Goal: Information Seeking & Learning: Learn about a topic

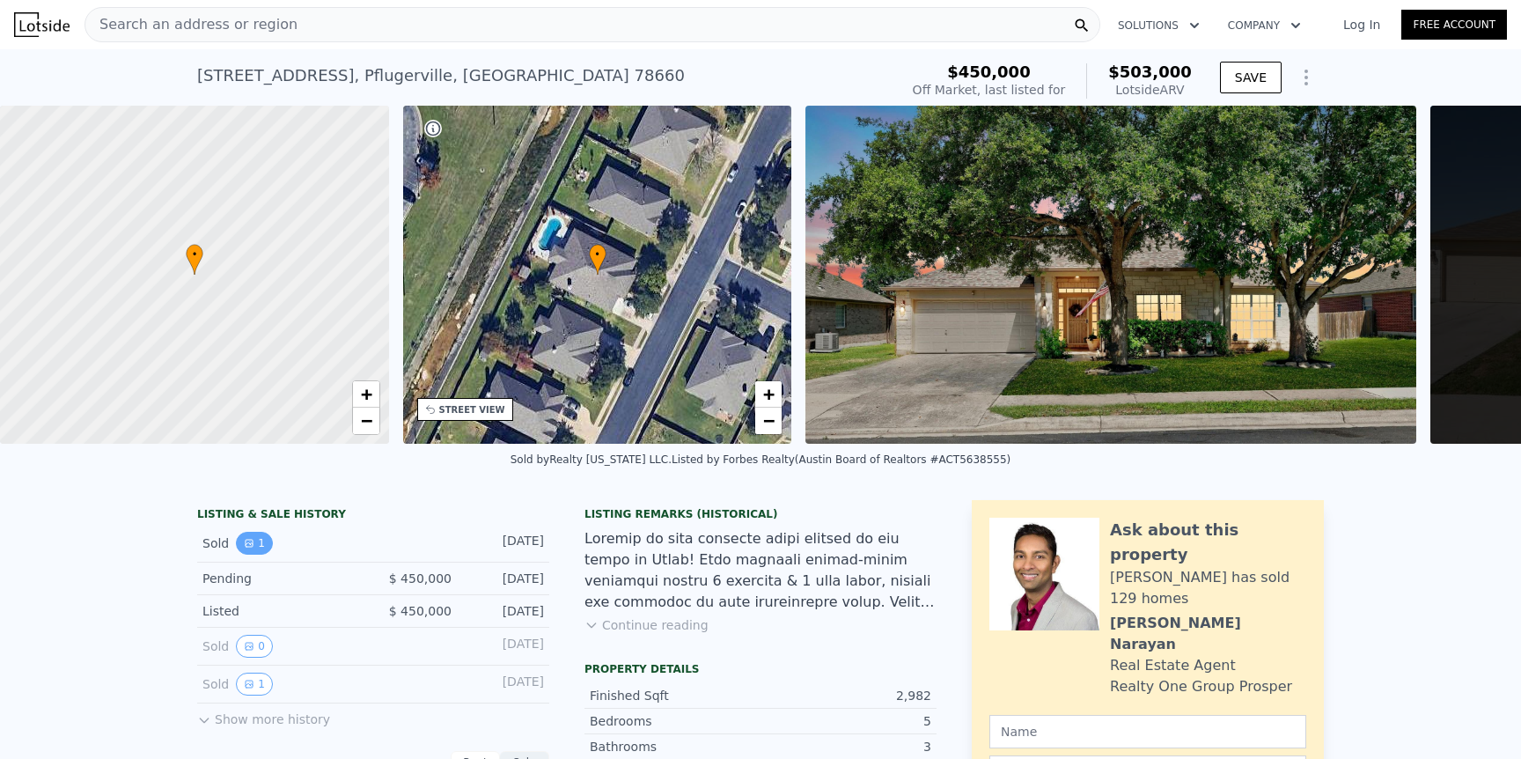
click at [251, 545] on icon "View historical data" at bounding box center [249, 543] width 11 height 11
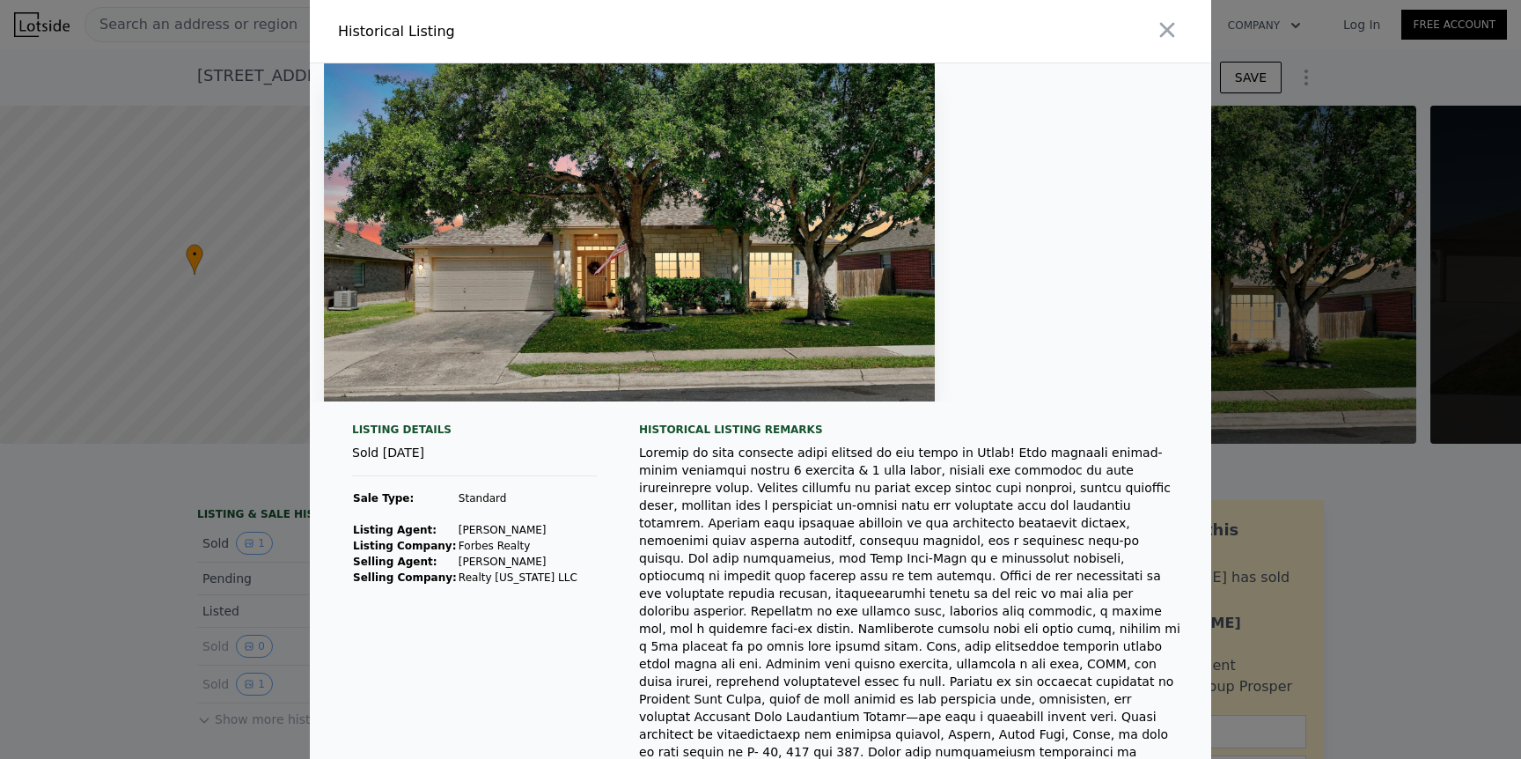
click at [239, 572] on div at bounding box center [760, 379] width 1521 height 759
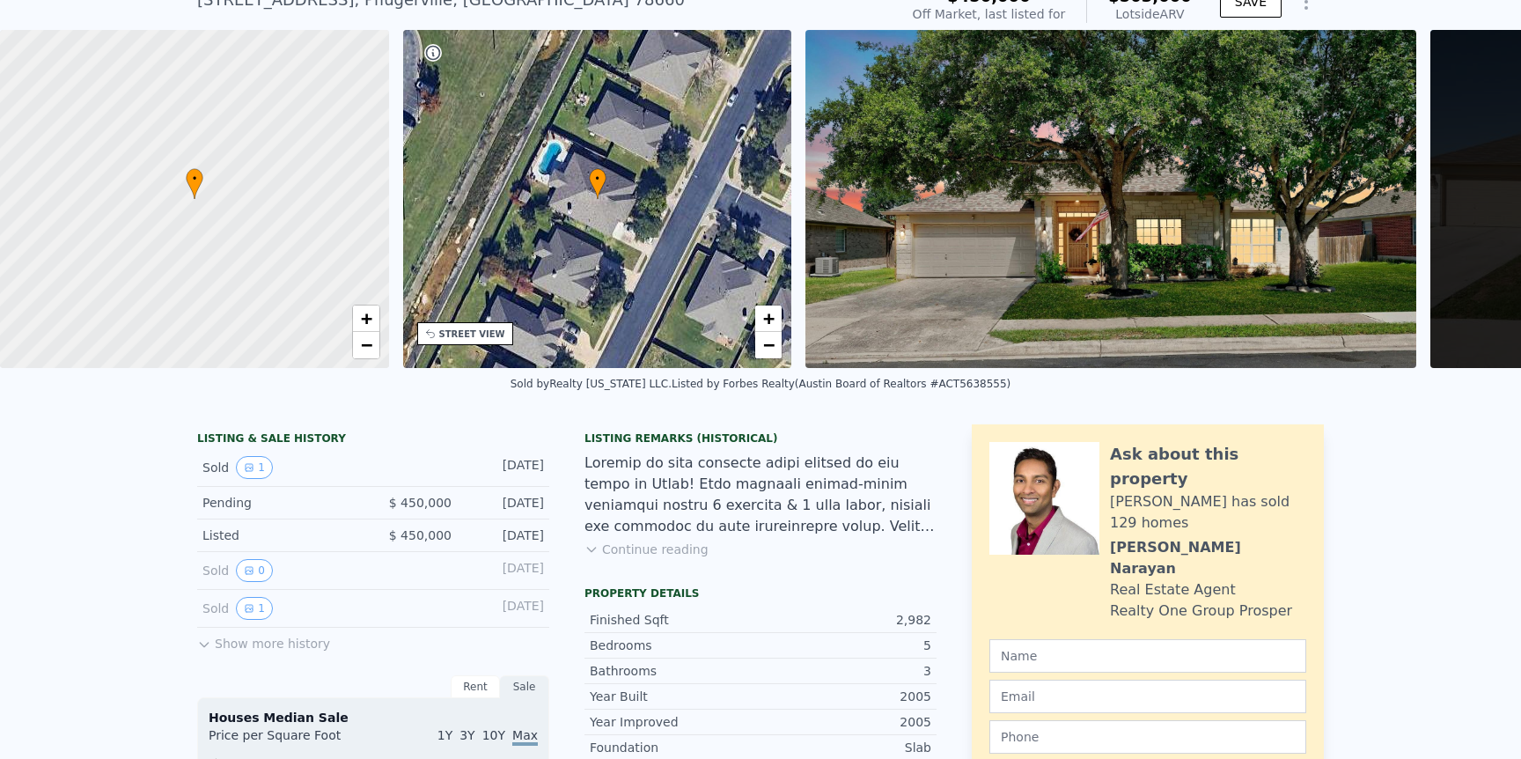
scroll to position [113, 0]
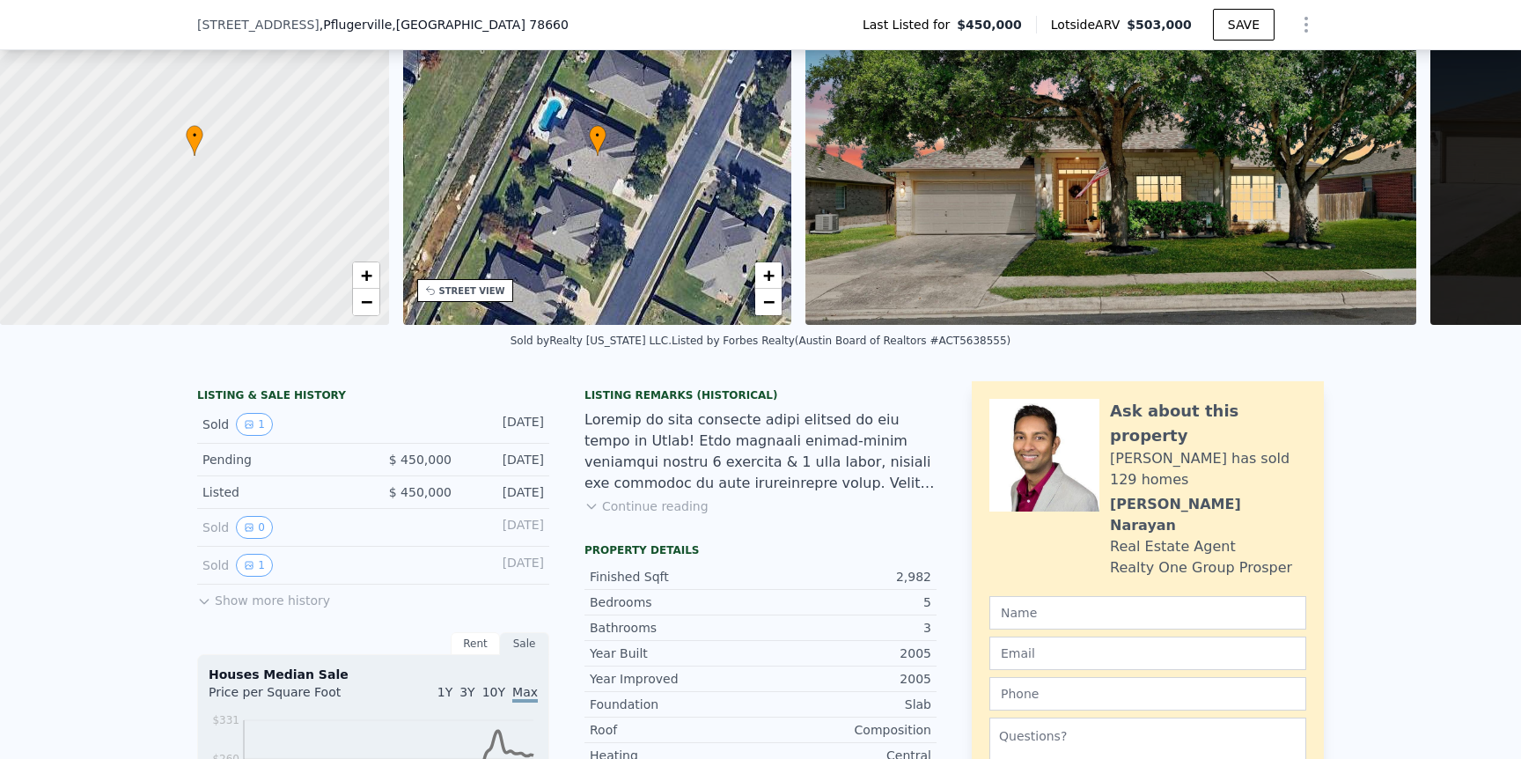
click at [282, 604] on button "Show more history" at bounding box center [263, 597] width 133 height 25
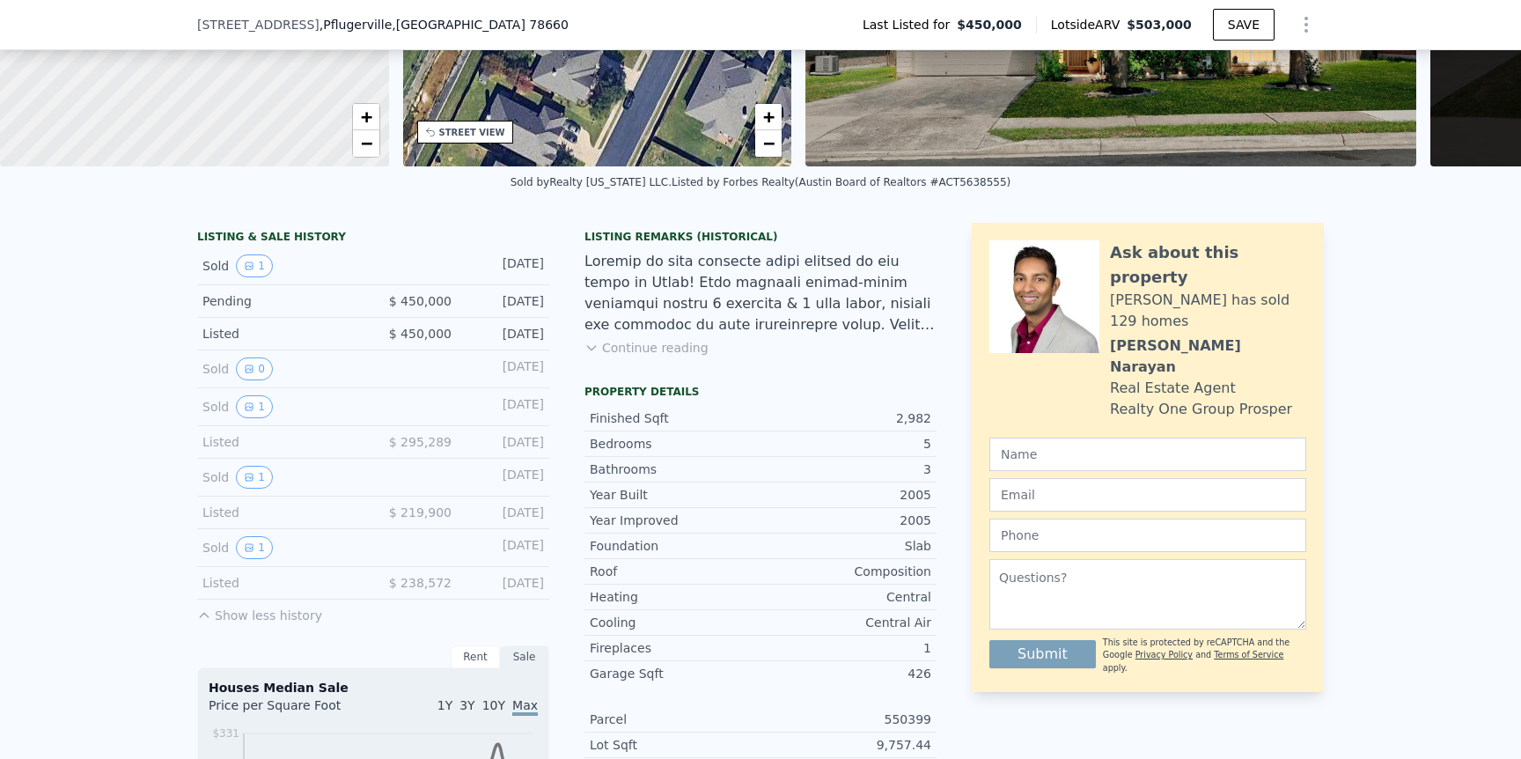
scroll to position [291, 0]
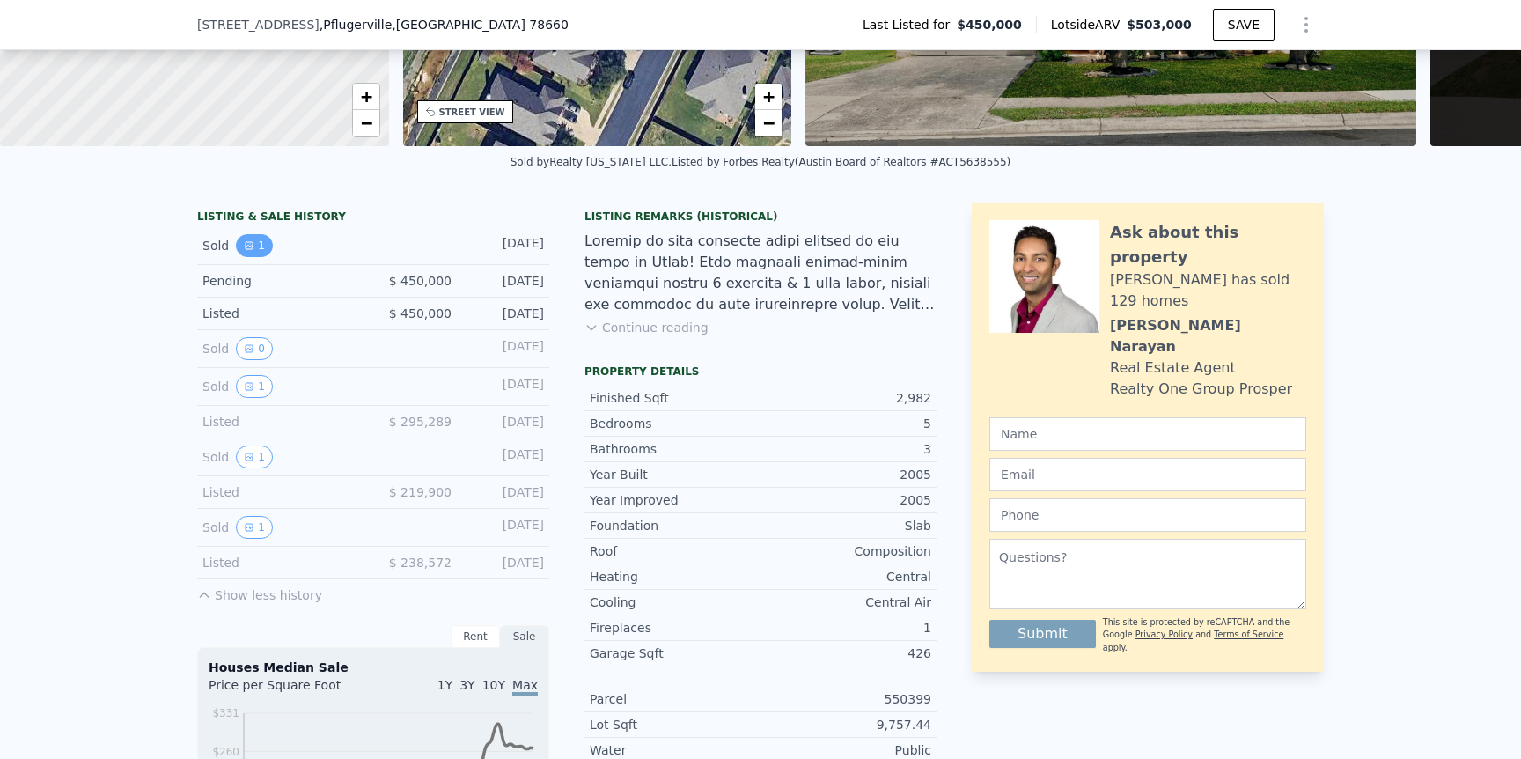
click at [261, 248] on button "1" at bounding box center [254, 245] width 37 height 23
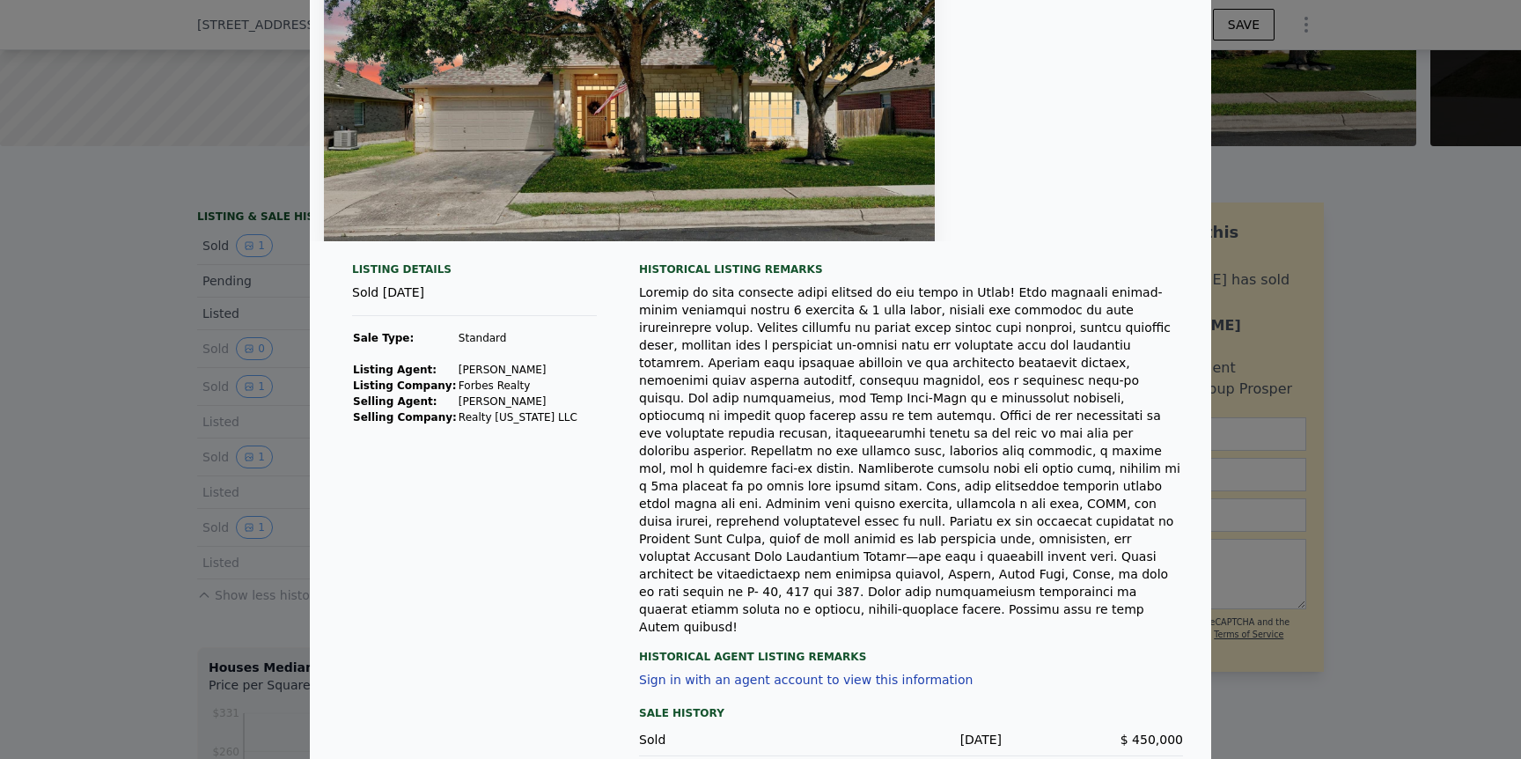
scroll to position [197, 0]
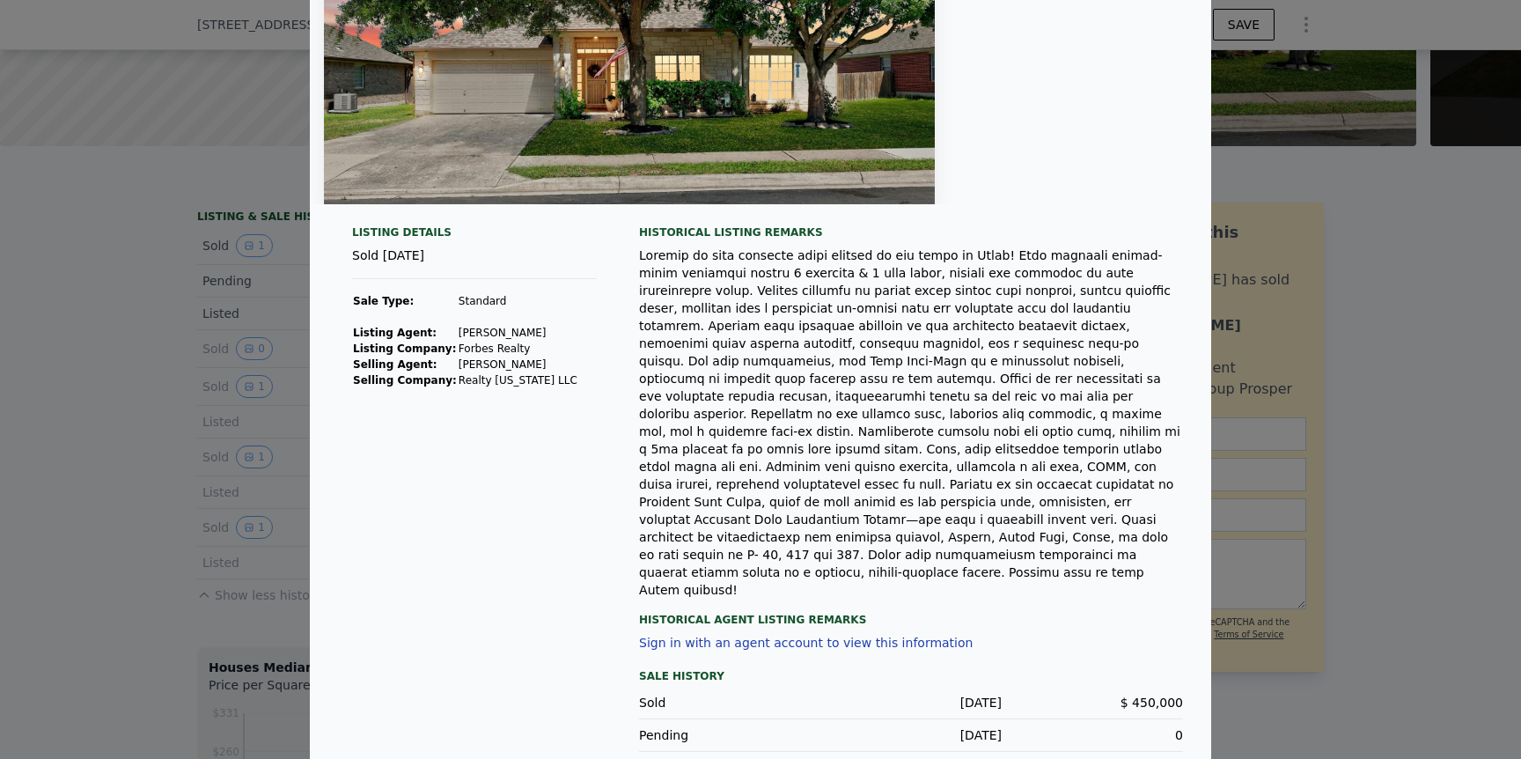
click at [618, 552] on div "Listing Details Sold [DATE] Sale Type: Standard Listing Agent: [PERSON_NAME] Li…" at bounding box center [761, 518] width 902 height 587
click at [236, 507] on div at bounding box center [760, 379] width 1521 height 759
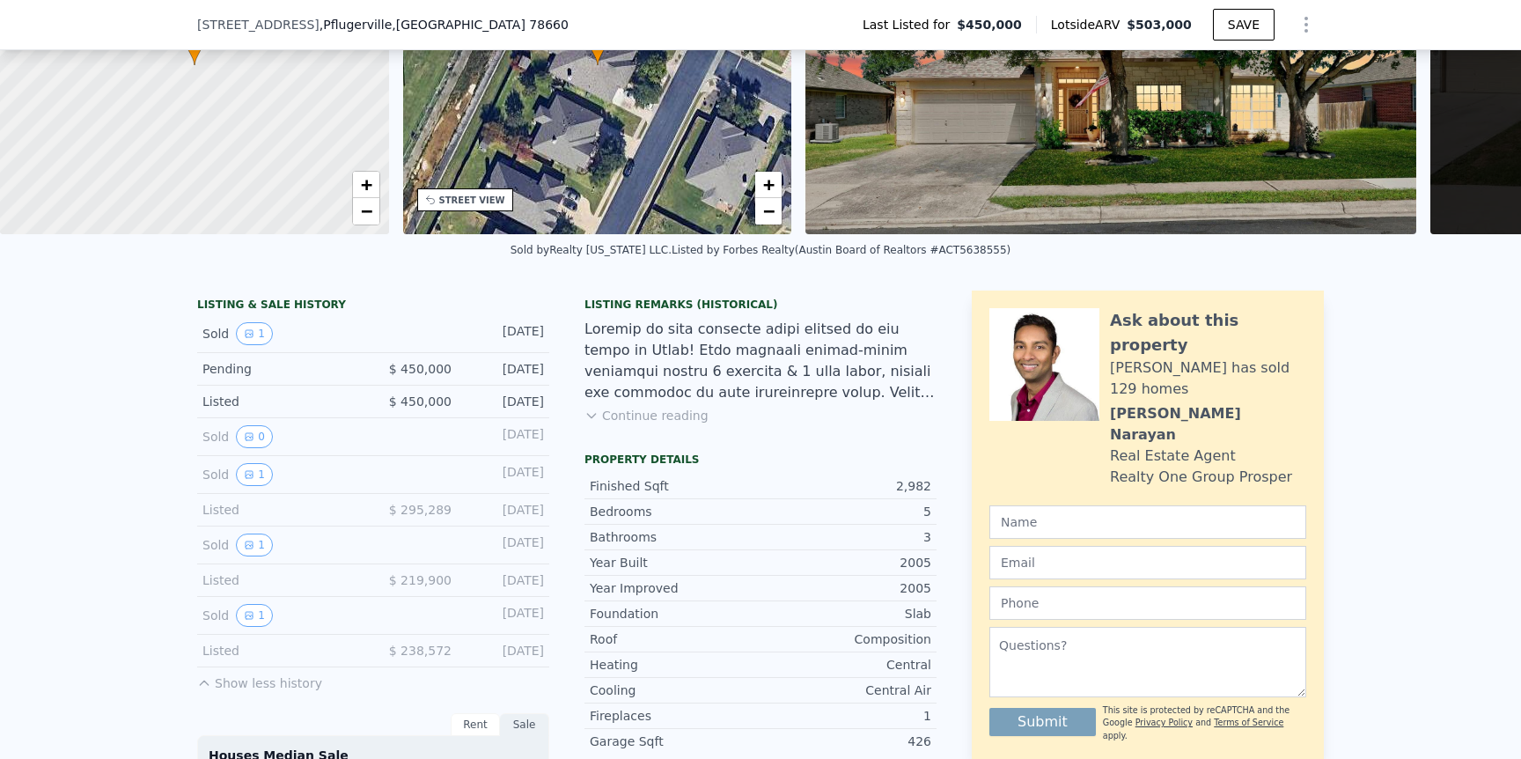
scroll to position [179, 0]
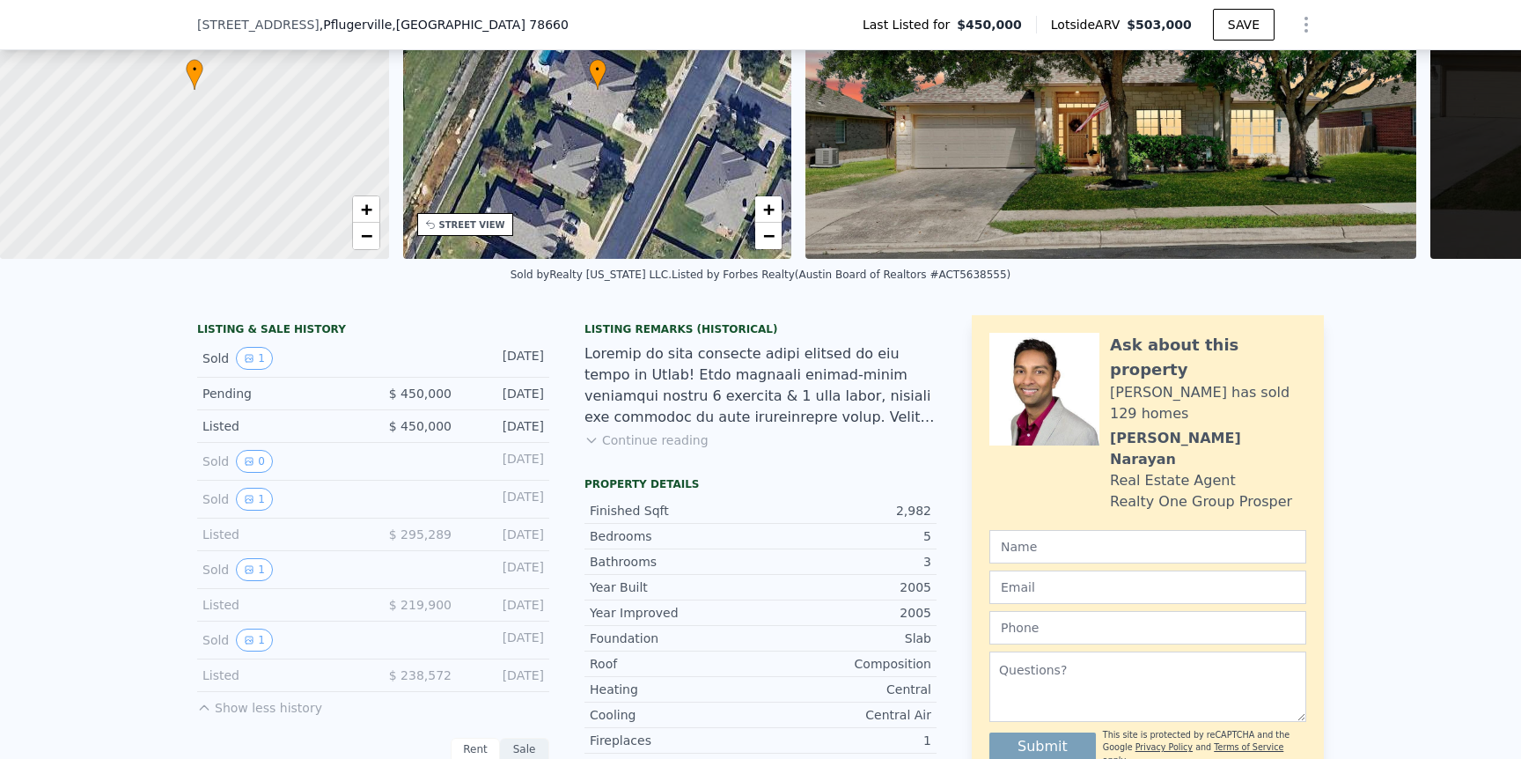
click at [400, 419] on span "$ 450,000" at bounding box center [420, 426] width 63 height 14
click at [249, 352] on button "1" at bounding box center [254, 358] width 37 height 23
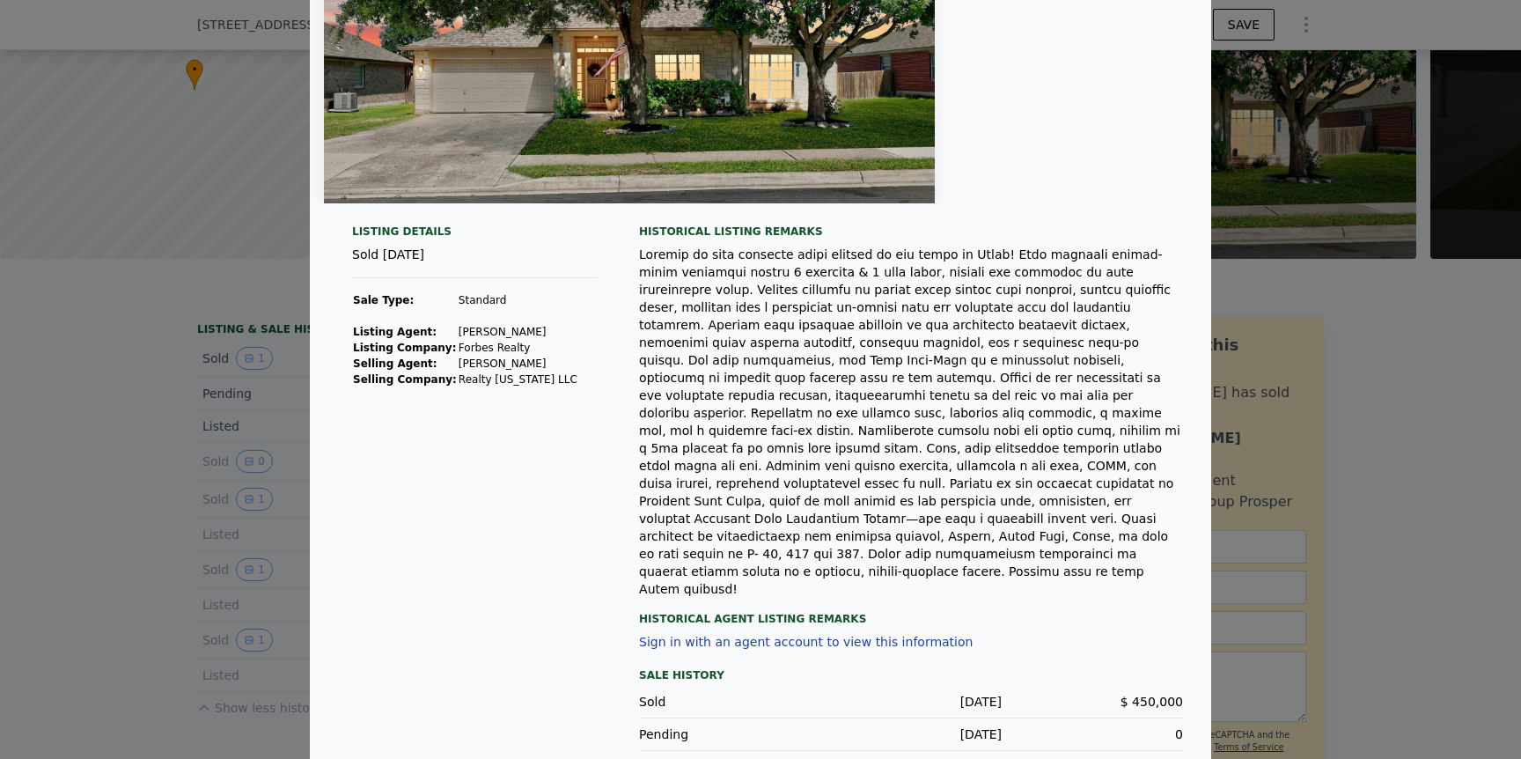
scroll to position [197, 0]
click at [216, 435] on div at bounding box center [760, 379] width 1521 height 759
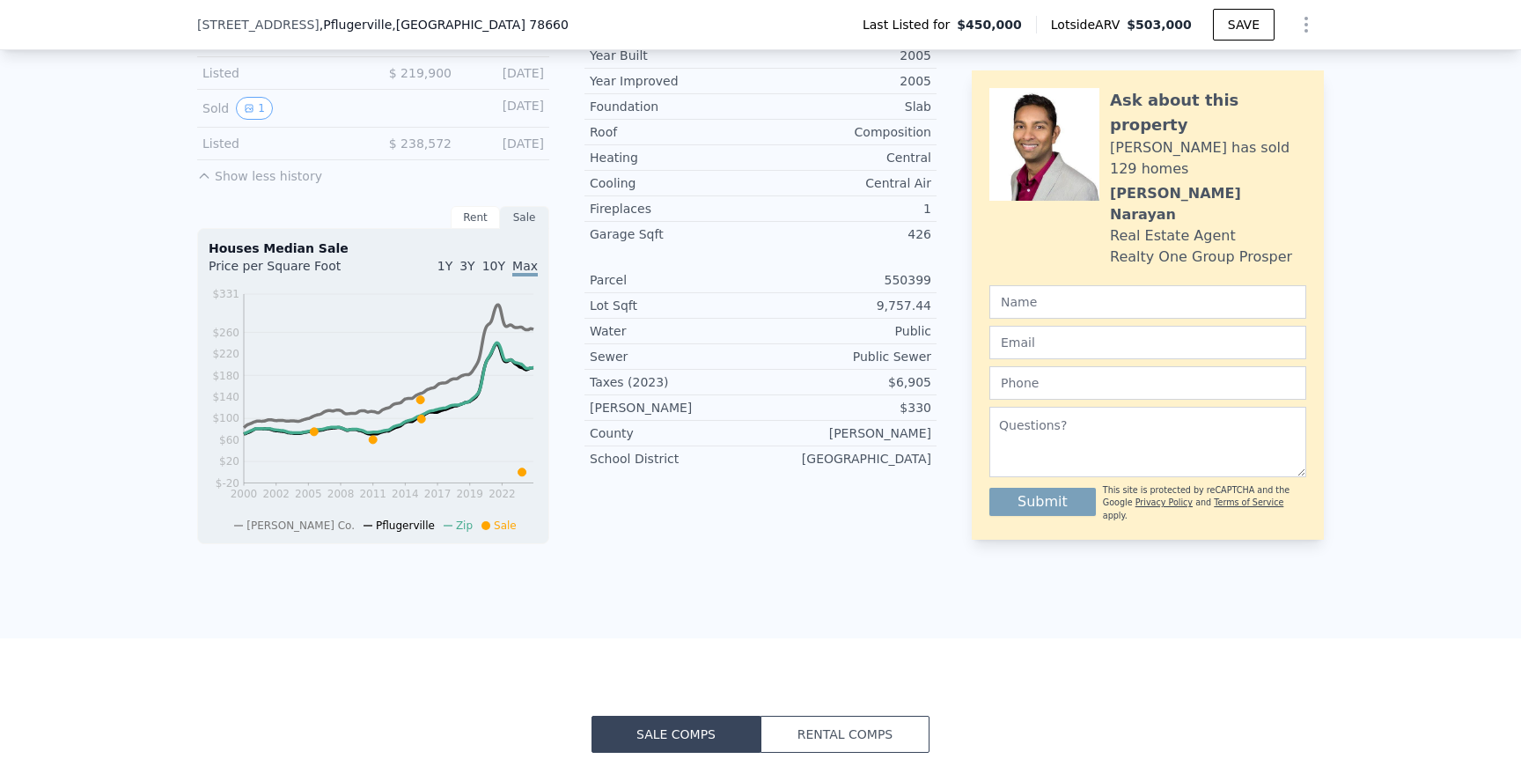
scroll to position [678, 0]
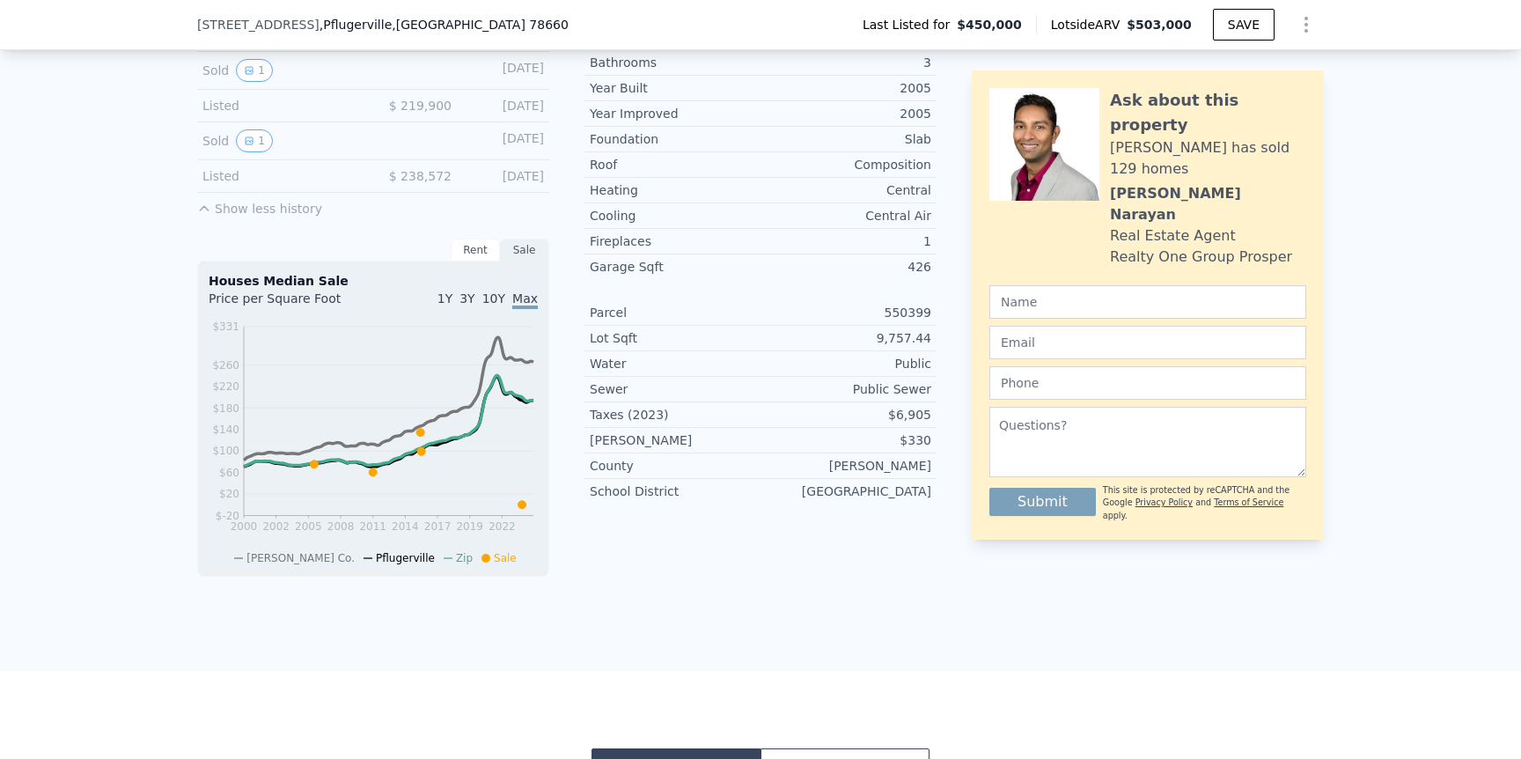
click at [495, 292] on span "10Y" at bounding box center [493, 298] width 23 height 14
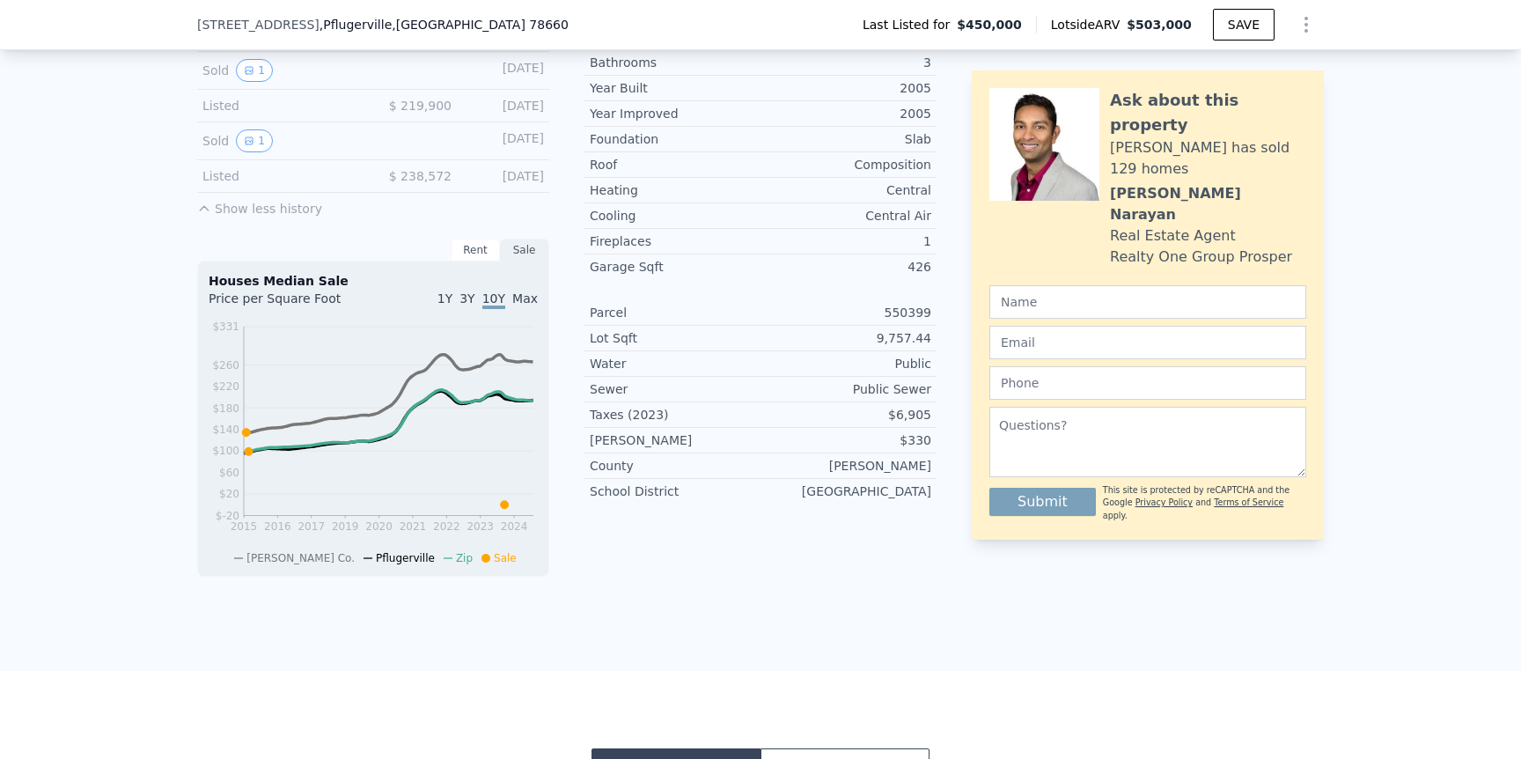
click at [484, 249] on div "Rent" at bounding box center [475, 250] width 49 height 23
